Goal: Task Accomplishment & Management: Use online tool/utility

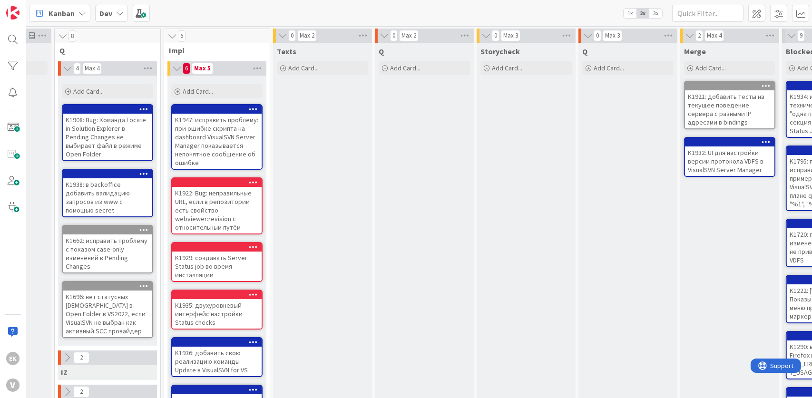
scroll to position [0, 128]
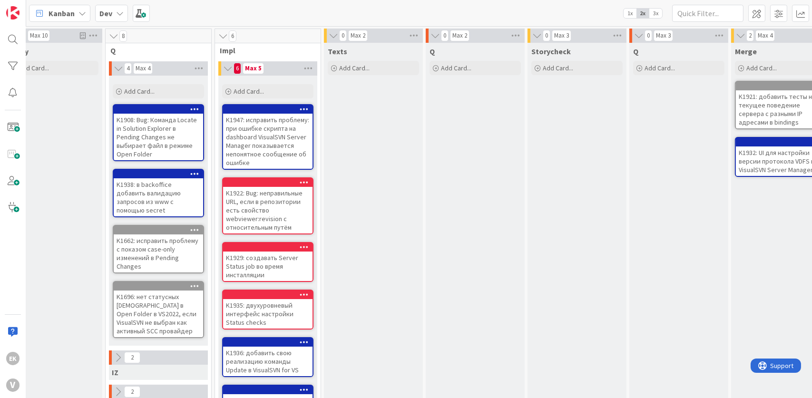
drag, startPoint x: 442, startPoint y: 303, endPoint x: 398, endPoint y: 280, distance: 49.8
click at [398, 280] on div "Texts Add Card..." at bounding box center [373, 341] width 99 height 596
drag, startPoint x: 398, startPoint y: 280, endPoint x: 396, endPoint y: 286, distance: 6.0
click at [396, 286] on div "Texts Add Card..." at bounding box center [373, 341] width 99 height 596
drag, startPoint x: 392, startPoint y: 290, endPoint x: 390, endPoint y: 315, distance: 25.8
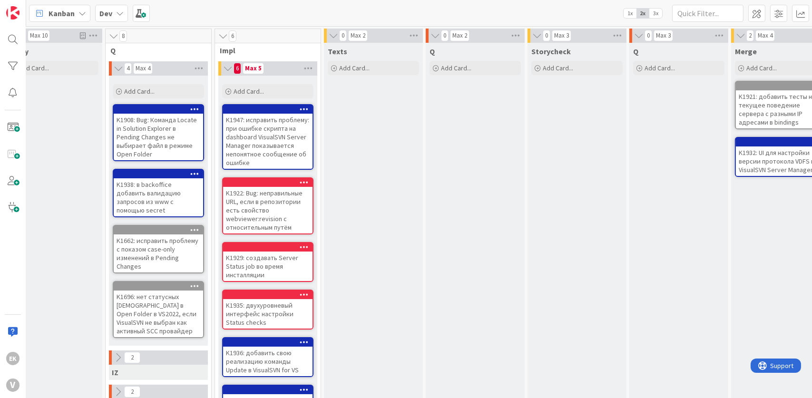
click at [390, 315] on div "Texts Add Card..." at bounding box center [373, 341] width 99 height 596
drag, startPoint x: 389, startPoint y: 304, endPoint x: 374, endPoint y: 320, distance: 21.2
click at [374, 320] on div "Texts Add Card..." at bounding box center [373, 341] width 99 height 596
drag, startPoint x: 384, startPoint y: 309, endPoint x: 377, endPoint y: 318, distance: 11.9
click at [377, 318] on div "Texts Add Card..." at bounding box center [373, 341] width 99 height 596
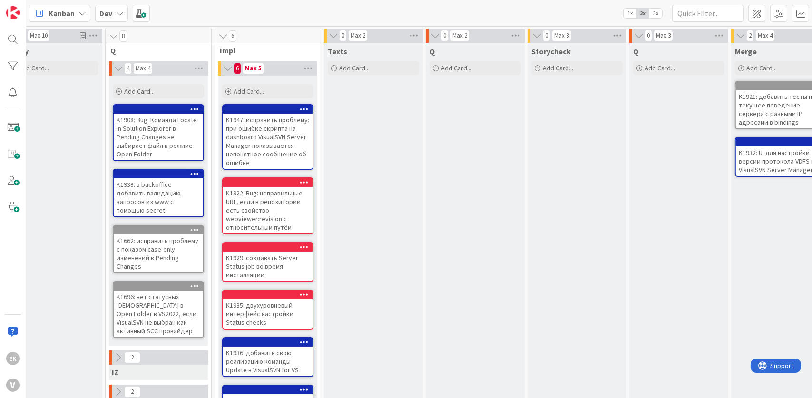
drag, startPoint x: 382, startPoint y: 306, endPoint x: 361, endPoint y: 286, distance: 28.3
click at [361, 286] on div "Texts Add Card..." at bounding box center [373, 341] width 99 height 596
drag, startPoint x: 460, startPoint y: 276, endPoint x: 396, endPoint y: 274, distance: 64.2
click at [396, 274] on div "Texts Add Card..." at bounding box center [373, 341] width 99 height 596
drag, startPoint x: 467, startPoint y: 279, endPoint x: 396, endPoint y: 280, distance: 70.9
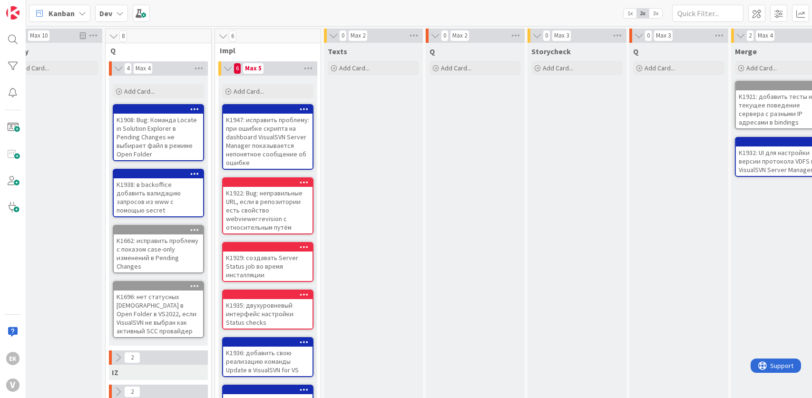
click at [396, 280] on div "Texts Add Card..." at bounding box center [373, 341] width 99 height 596
drag, startPoint x: 464, startPoint y: 283, endPoint x: 385, endPoint y: 282, distance: 78.5
click at [385, 282] on div "Texts Add Card..." at bounding box center [373, 341] width 99 height 596
drag, startPoint x: 469, startPoint y: 287, endPoint x: 380, endPoint y: 285, distance: 89.9
click at [380, 285] on div "Texts Add Card..." at bounding box center [373, 341] width 99 height 596
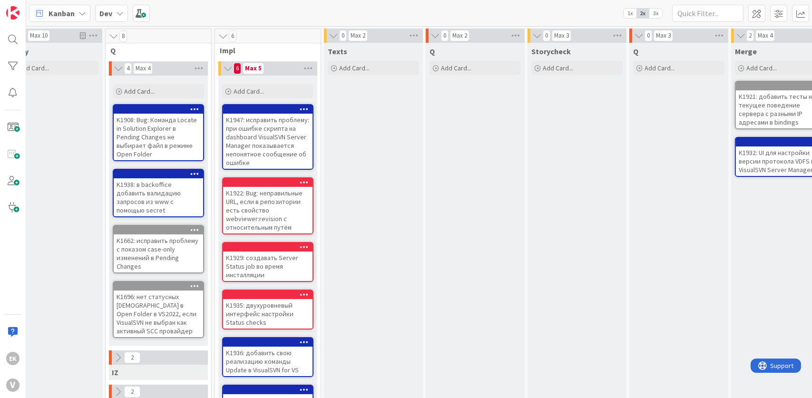
drag, startPoint x: 471, startPoint y: 291, endPoint x: 382, endPoint y: 286, distance: 88.6
click at [382, 286] on div "Texts Add Card..." at bounding box center [373, 341] width 99 height 596
drag, startPoint x: 483, startPoint y: 290, endPoint x: 393, endPoint y: 287, distance: 89.9
click at [393, 287] on div "Texts Add Card..." at bounding box center [373, 341] width 99 height 596
drag, startPoint x: 475, startPoint y: 289, endPoint x: 394, endPoint y: 287, distance: 80.9
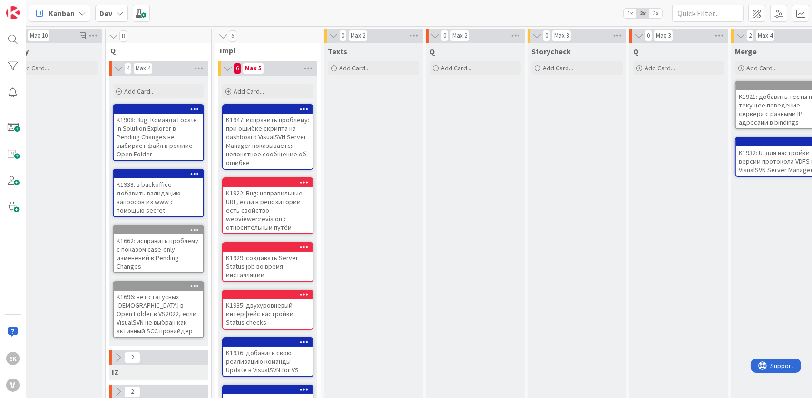
click at [394, 287] on div "Texts Add Card..." at bounding box center [373, 341] width 99 height 596
drag, startPoint x: 476, startPoint y: 286, endPoint x: 404, endPoint y: 283, distance: 72.4
click at [404, 283] on div "Texts Add Card..." at bounding box center [373, 341] width 99 height 596
drag, startPoint x: 472, startPoint y: 286, endPoint x: 391, endPoint y: 283, distance: 80.4
click at [391, 283] on div "Texts Add Card..." at bounding box center [373, 341] width 99 height 596
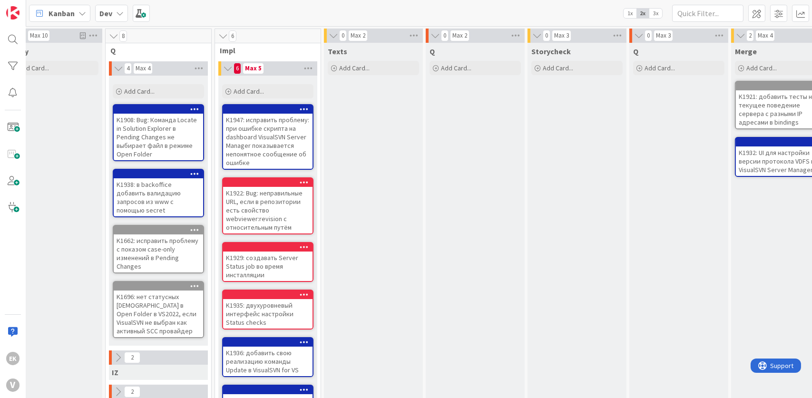
drag, startPoint x: 481, startPoint y: 286, endPoint x: 403, endPoint y: 283, distance: 78.1
click at [403, 283] on div "Texts Add Card..." at bounding box center [373, 341] width 99 height 596
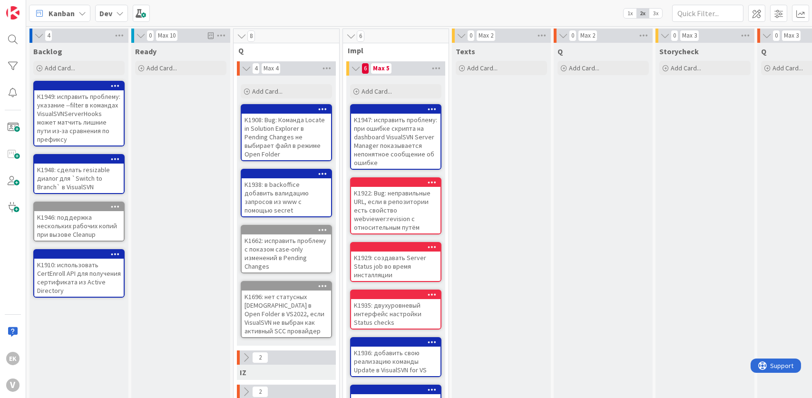
drag, startPoint x: 205, startPoint y: 247, endPoint x: 164, endPoint y: 177, distance: 80.6
click at [164, 177] on div "Ready Add Card..." at bounding box center [180, 341] width 99 height 596
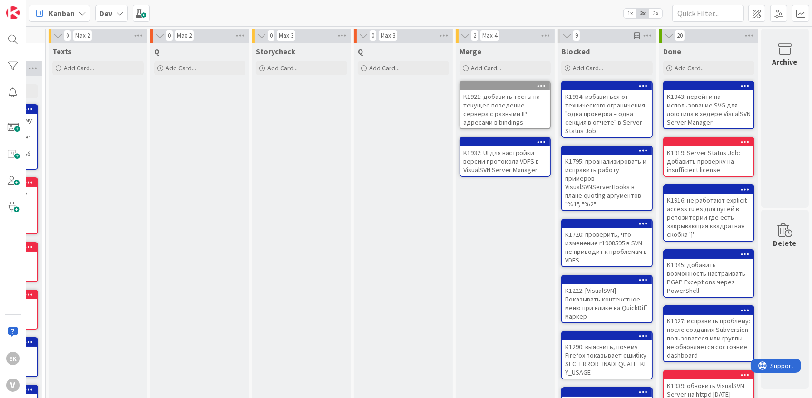
scroll to position [0, 410]
drag, startPoint x: 371, startPoint y: 234, endPoint x: 270, endPoint y: 181, distance: 113.8
click at [272, 184] on div "Storycheck Add Card..." at bounding box center [301, 341] width 99 height 596
